Goal: Find specific page/section: Find specific page/section

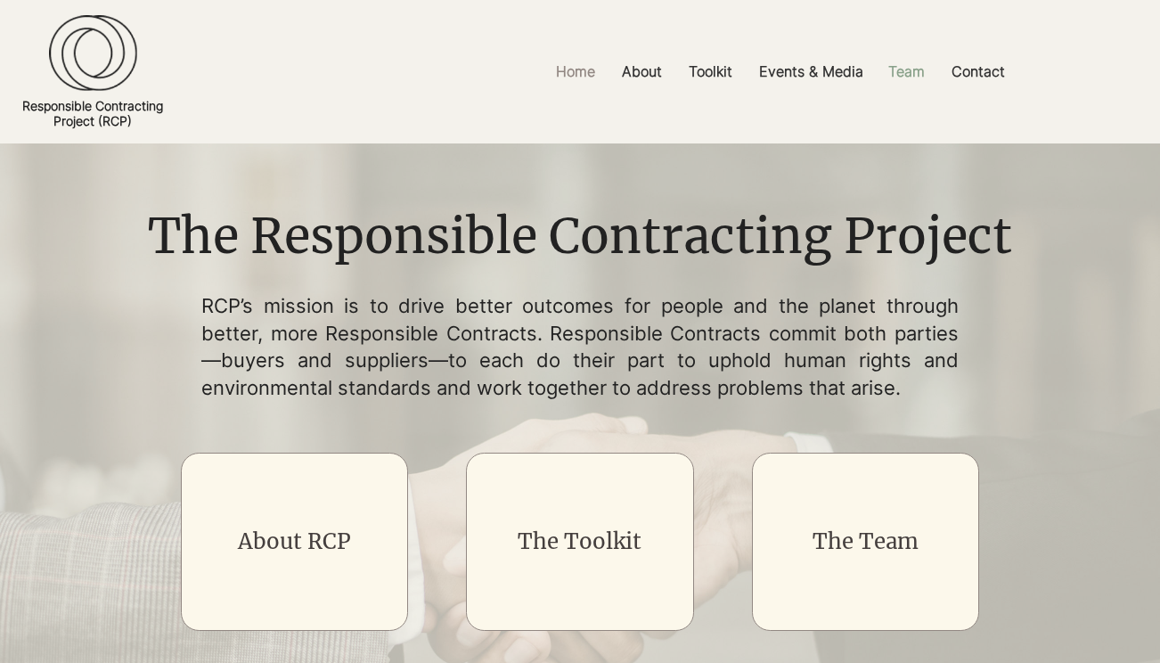
click at [905, 78] on p "Team" at bounding box center [906, 72] width 54 height 40
